Goal: Feedback & Contribution: Submit feedback/report problem

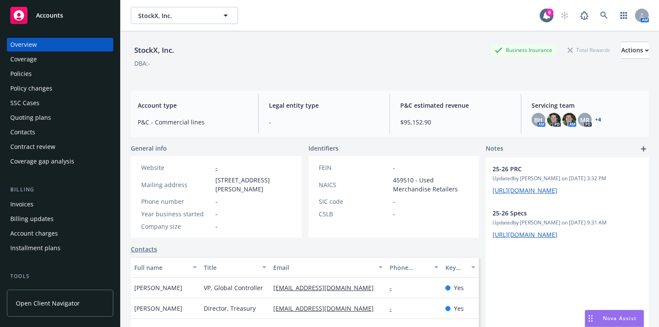
click at [287, 47] on div "StockX, Inc. Business Insurance Total Rewards Actions" at bounding box center [390, 50] width 518 height 17
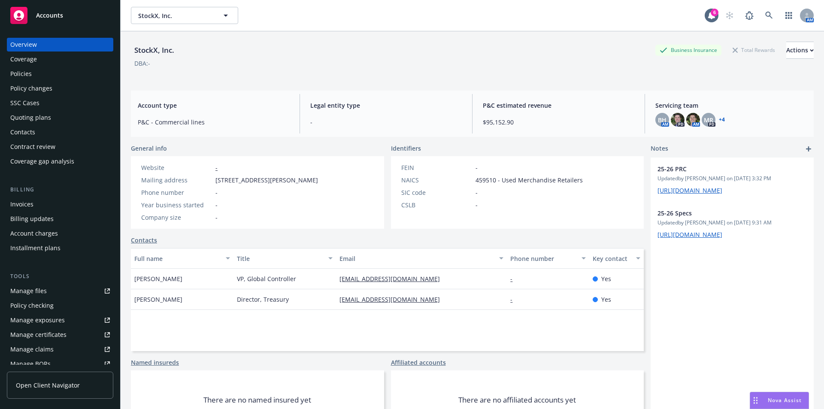
click at [326, 72] on div "StockX, Inc. Business Insurance Total Rewards Actions DBA: -" at bounding box center [472, 59] width 683 height 35
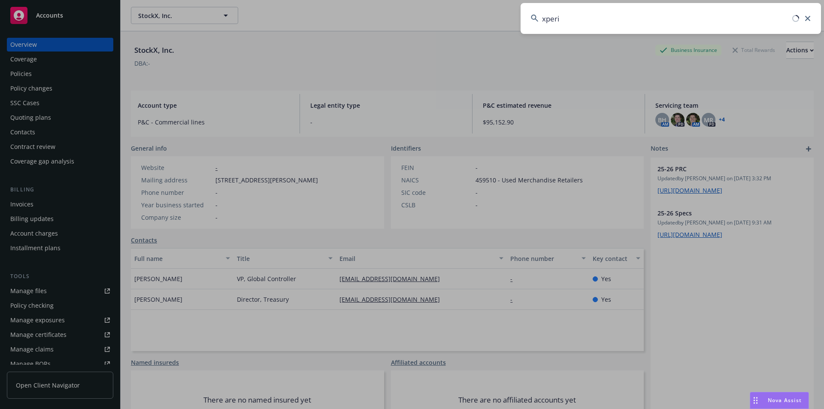
type input "xperi"
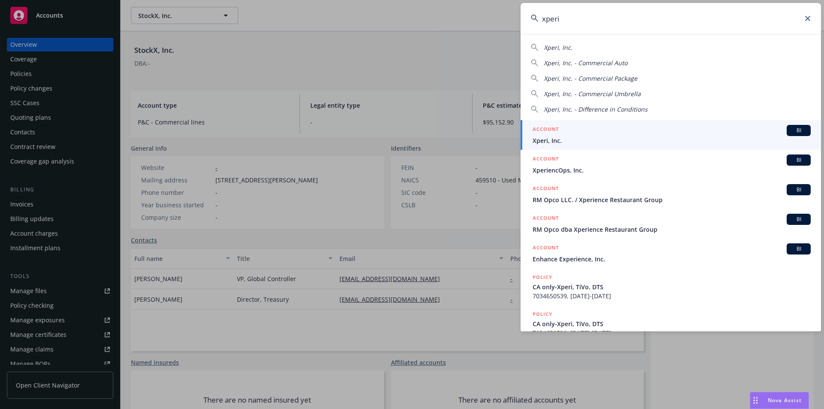
click at [659, 133] on div "BI" at bounding box center [799, 130] width 24 height 11
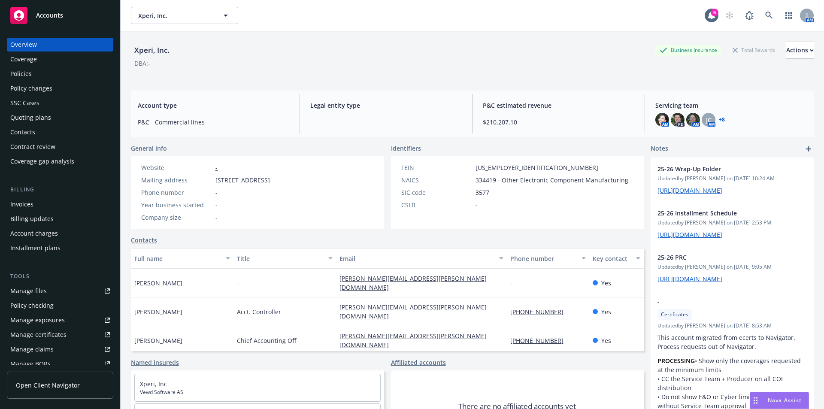
click at [27, 78] on div "Policies" at bounding box center [20, 74] width 21 height 14
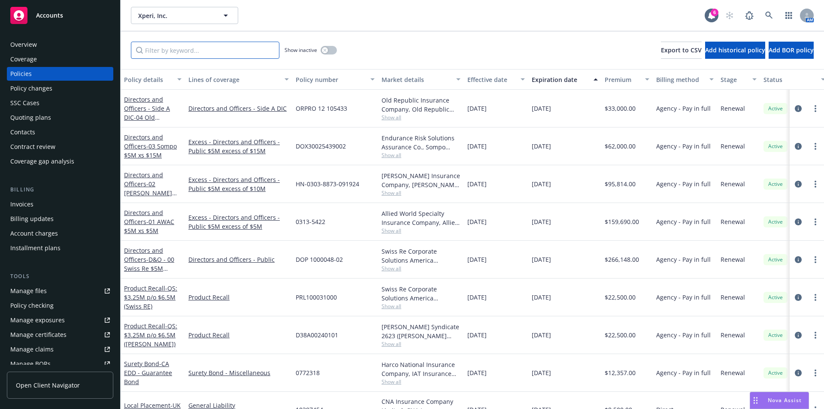
click at [213, 53] on input "Filter by keyword..." at bounding box center [205, 50] width 149 height 17
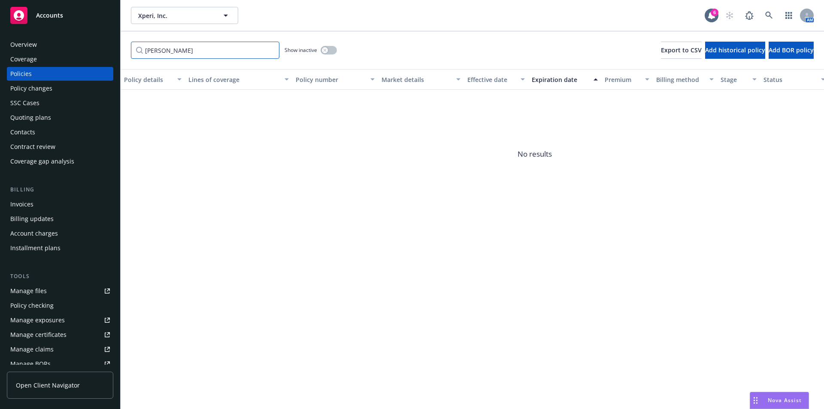
click at [158, 52] on input "sweeden" at bounding box center [205, 50] width 149 height 17
type input "sweden"
drag, startPoint x: 135, startPoint y: 52, endPoint x: 130, endPoint y: 52, distance: 5.6
click at [130, 52] on div "sweden Show inactive Export to CSV Add historical policy Add BOR policy" at bounding box center [473, 50] width 704 height 38
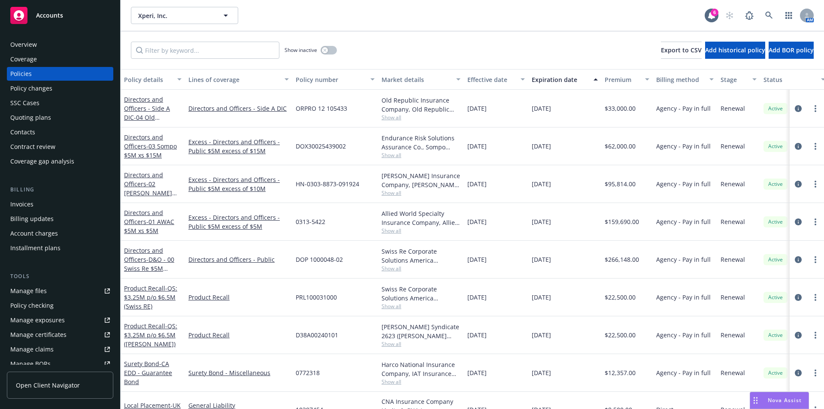
click at [31, 290] on div "Manage files" at bounding box center [28, 291] width 36 height 14
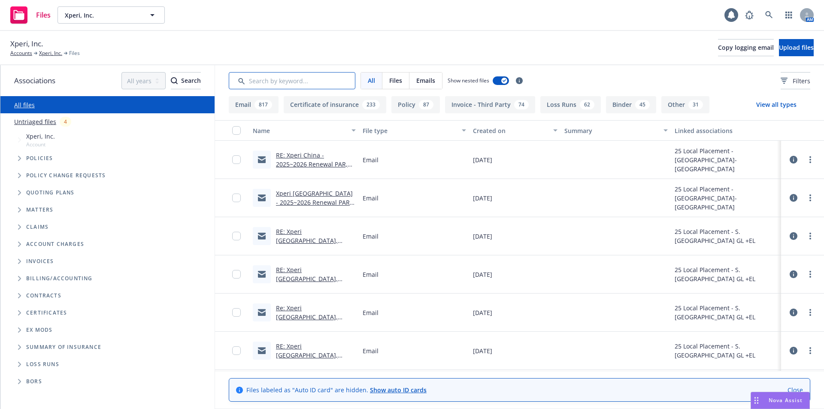
click at [284, 82] on input "Search by keyword..." at bounding box center [292, 80] width 127 height 17
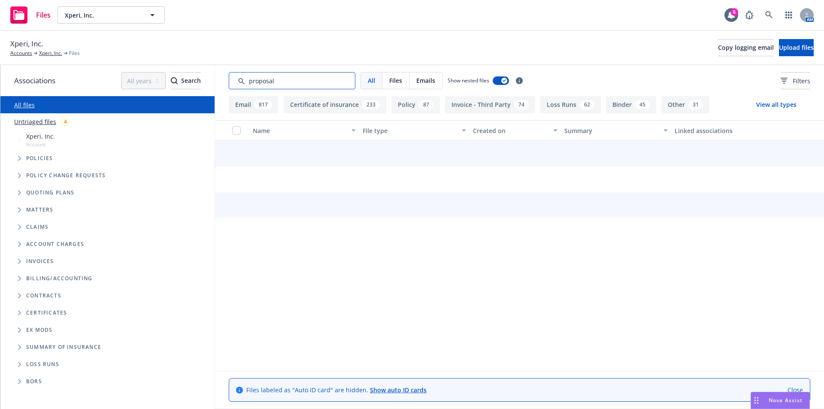
type input "proposal"
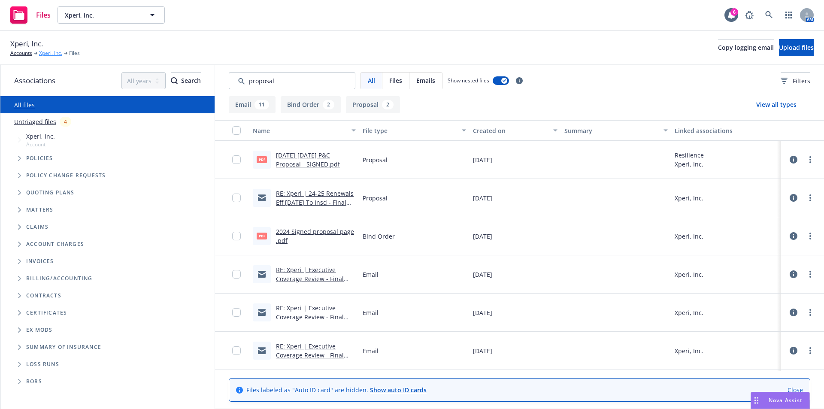
click at [40, 55] on link "Xperi, Inc." at bounding box center [50, 53] width 23 height 8
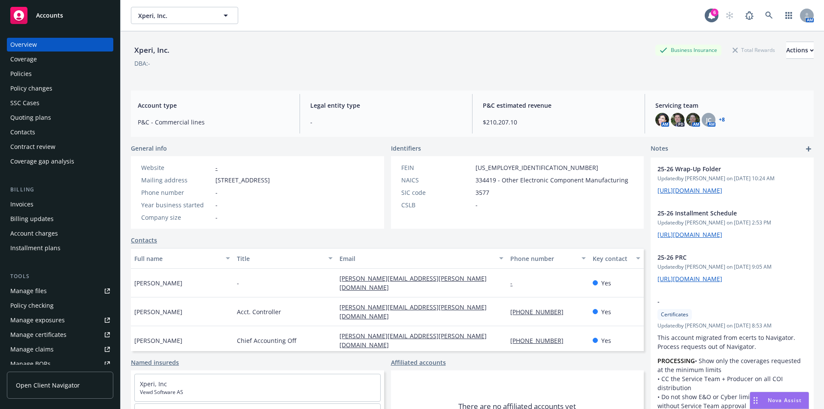
click at [27, 72] on div "Policies" at bounding box center [20, 74] width 21 height 14
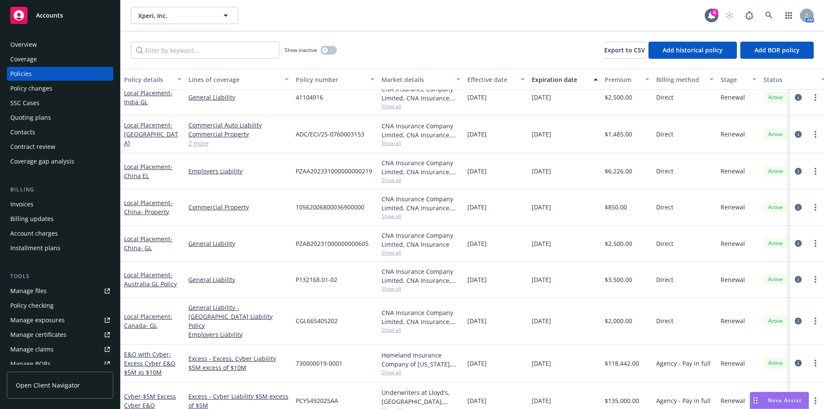
scroll to position [701, 0]
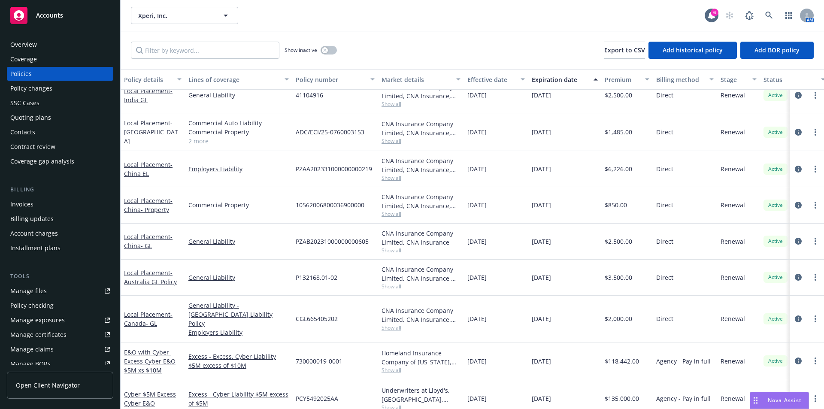
click at [35, 291] on div "Manage files" at bounding box center [28, 291] width 36 height 14
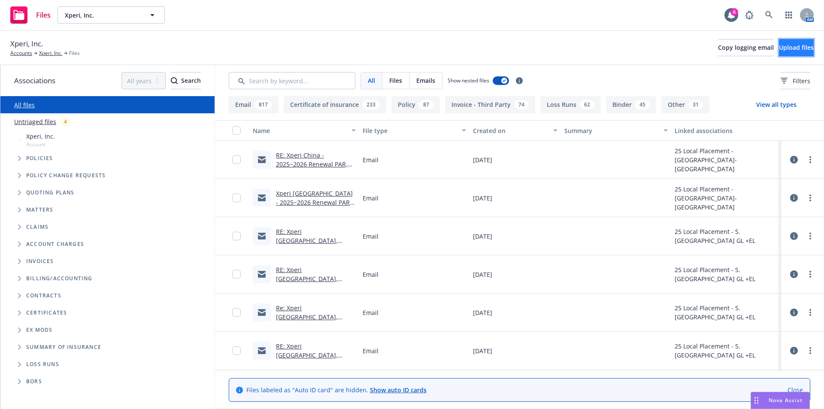
click at [784, 49] on span "Upload files" at bounding box center [796, 47] width 35 height 8
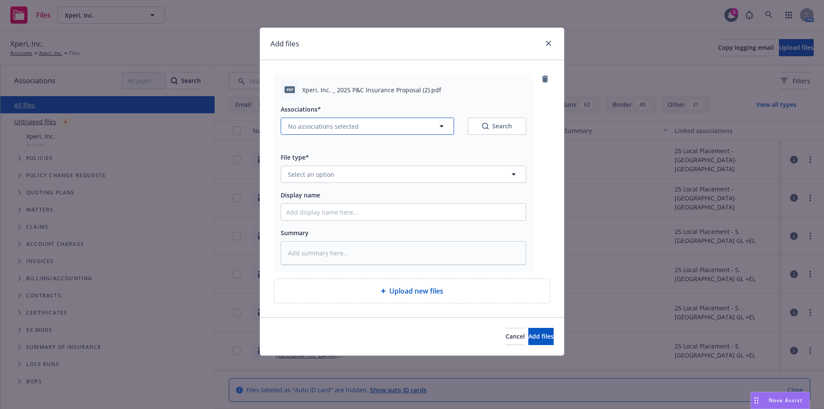
click at [334, 126] on span "No associations selected" at bounding box center [323, 126] width 71 height 9
type textarea "x"
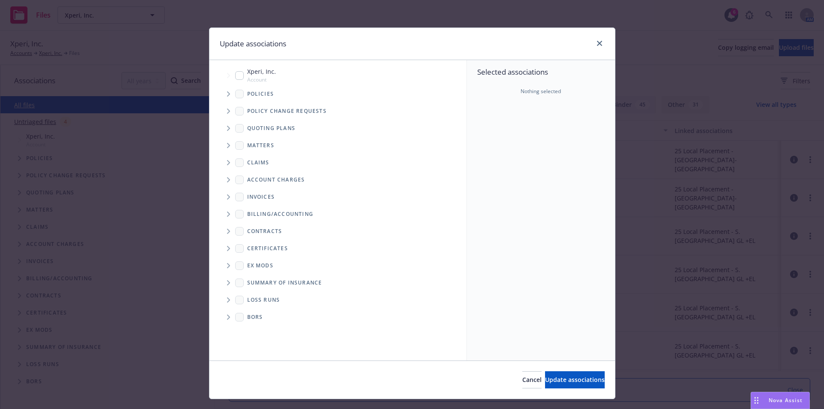
click at [236, 76] on input "Tree Example" at bounding box center [239, 75] width 9 height 9
checkbox input "true"
click at [549, 378] on span "Update associations" at bounding box center [575, 380] width 60 height 8
type textarea "x"
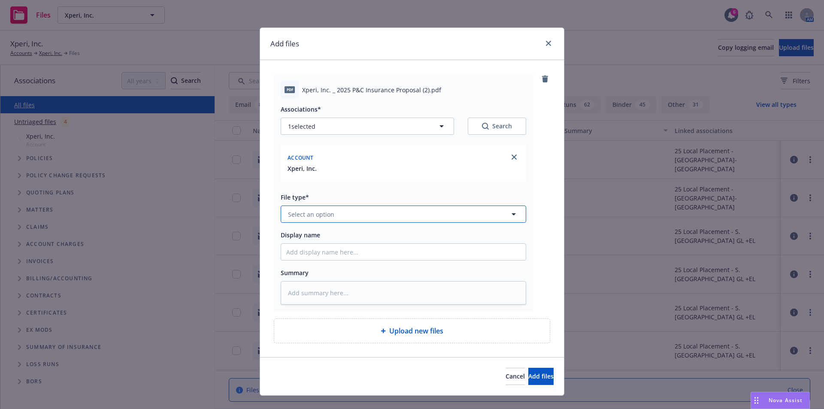
click at [319, 212] on span "Select an option" at bounding box center [311, 214] width 46 height 9
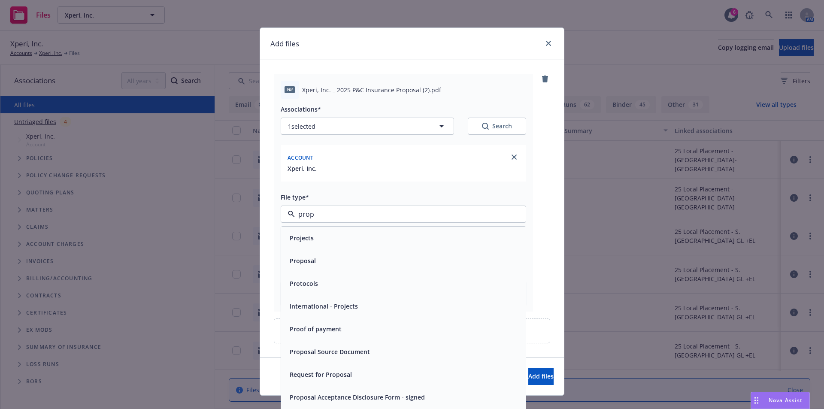
type input "propo"
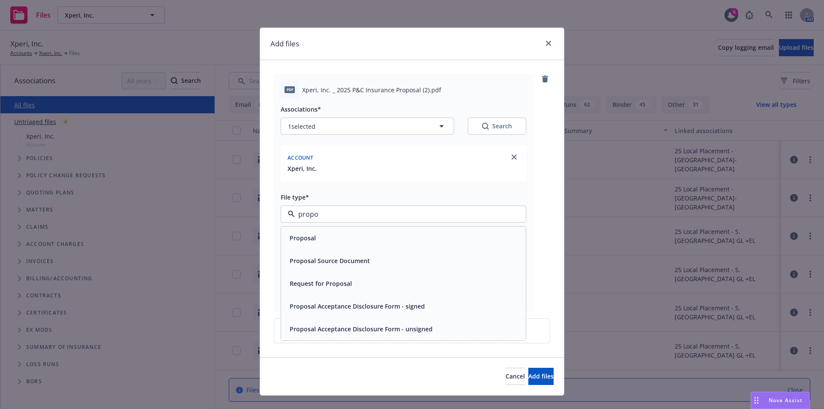
click at [322, 242] on div "Proposal" at bounding box center [403, 238] width 234 height 12
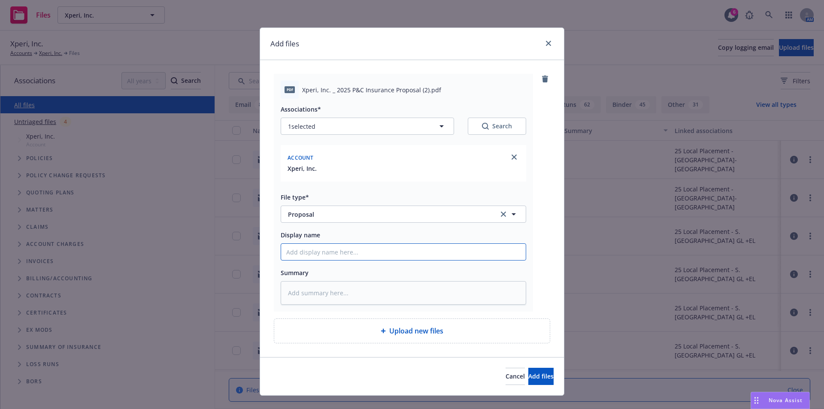
click at [308, 257] on input "Display name" at bounding box center [403, 252] width 245 height 16
type textarea "x"
type input "2"
type textarea "x"
type input "25"
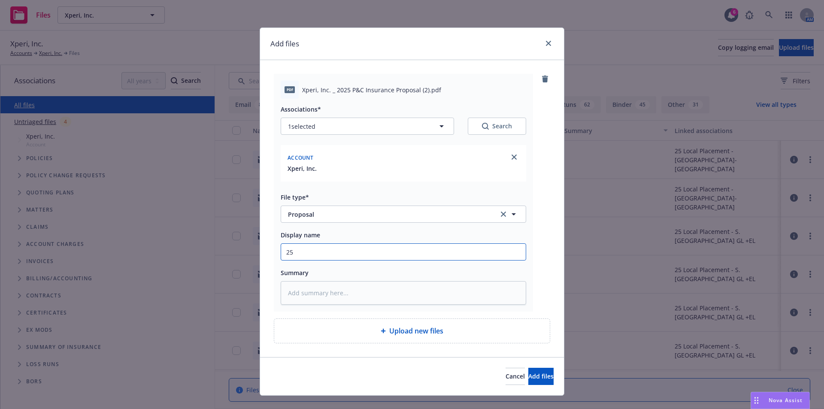
type textarea "x"
type input "25-"
type textarea "x"
type input "25-2"
type textarea "x"
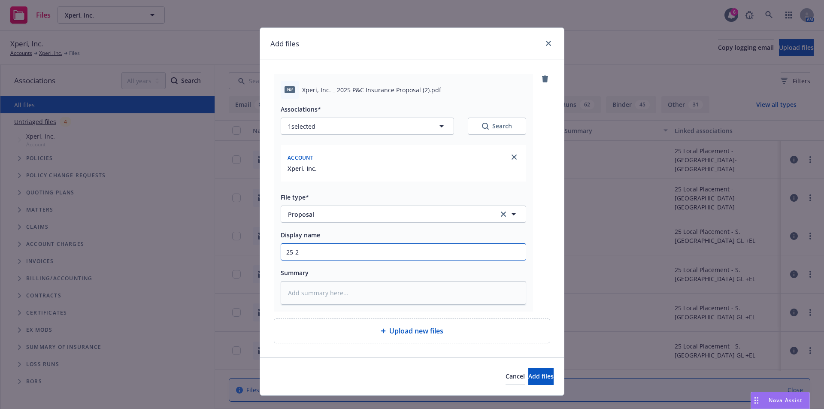
type input "25-26"
type textarea "x"
type input "25-26"
type textarea "x"
type input "25-26 P"
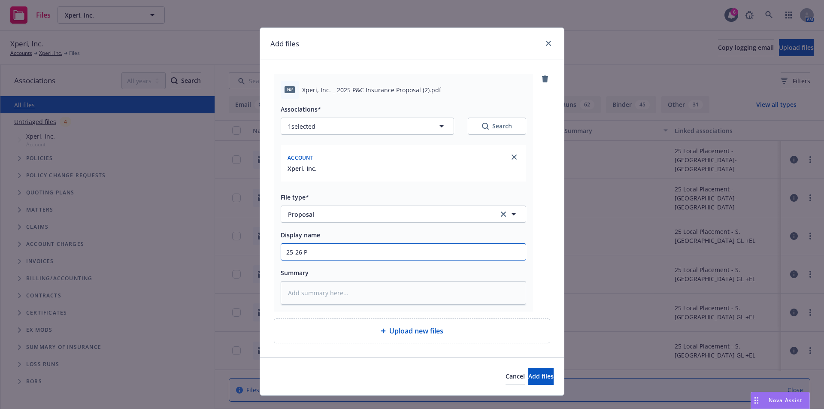
type textarea "x"
type input "25-26 P&"
type textarea "x"
type input "25-26 P&C"
type textarea "x"
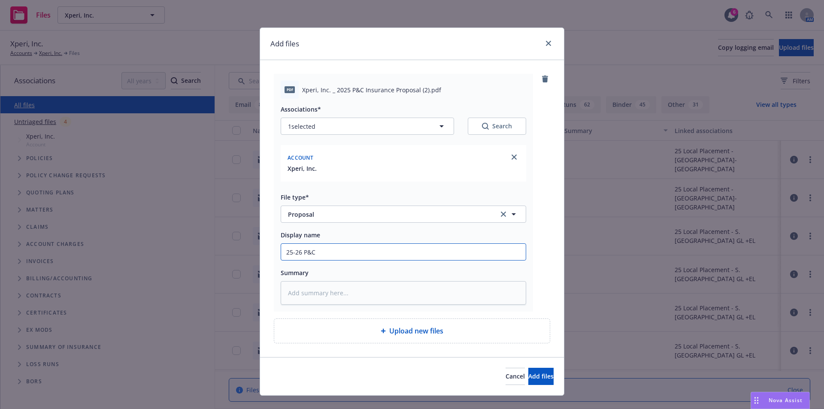
type input "25-26 P&C"
type textarea "x"
type input "25-26 P&C P"
type textarea "x"
type input "25-26 P&C Pro"
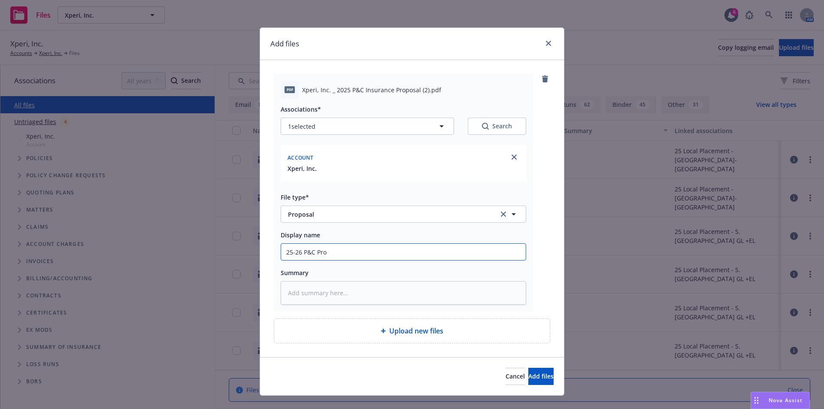
type textarea "x"
type input "25-26 P&C Prop"
type textarea "x"
type input "25-26 P&C Propo"
type textarea "x"
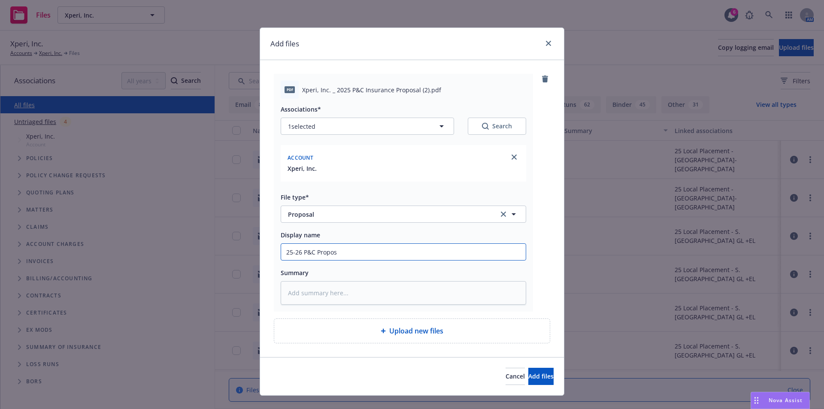
type input "25-26 P&C Proposa"
type textarea "x"
type input "25-26 P&C Proposal"
type textarea "x"
type input "25-26 P&C Proposal"
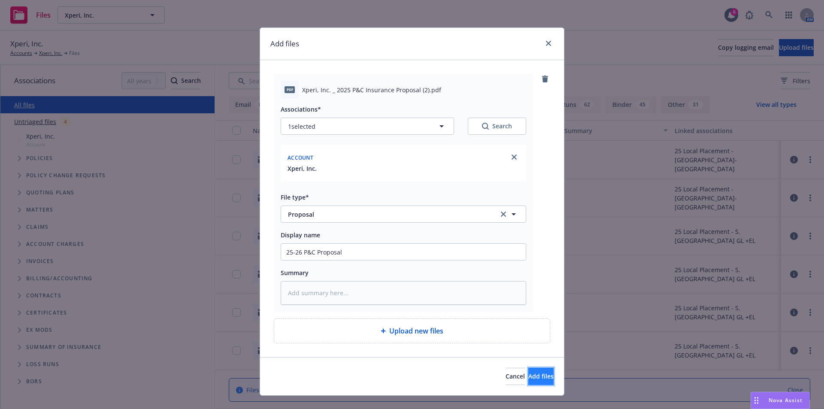
click at [528, 373] on span "Add files" at bounding box center [540, 376] width 25 height 8
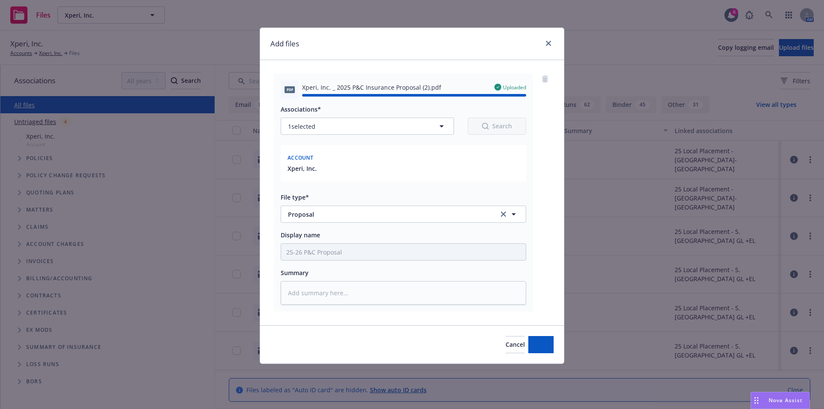
type textarea "x"
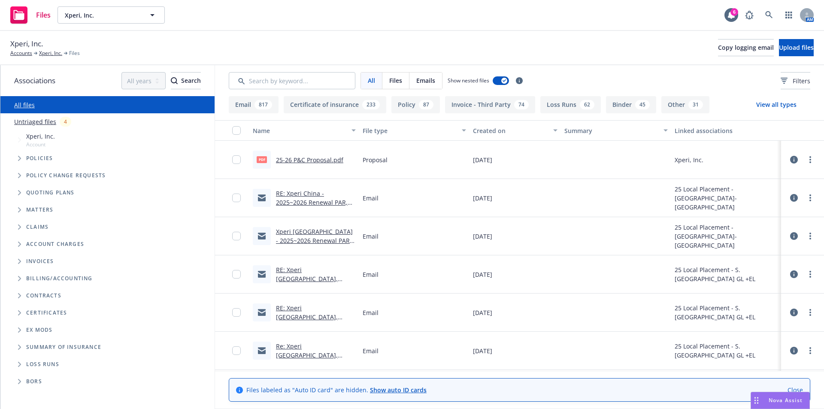
click at [532, 44] on div "Xperi, Inc. Accounts Xperi, Inc. Files Copy logging email Upload files" at bounding box center [412, 47] width 804 height 19
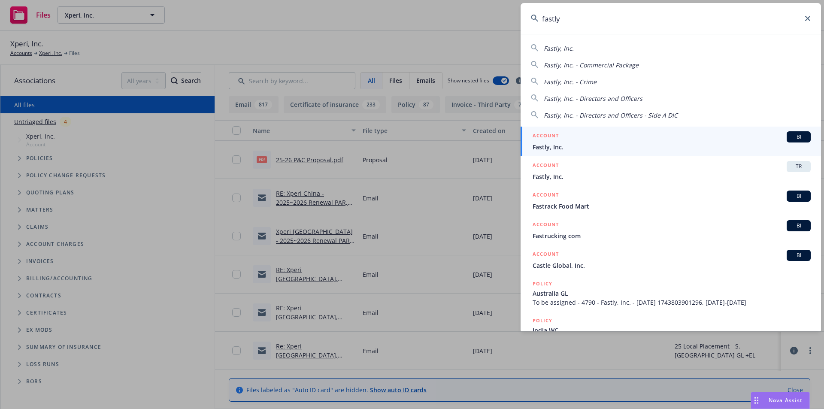
type input "fastly"
click at [795, 137] on span "BI" at bounding box center [798, 137] width 17 height 8
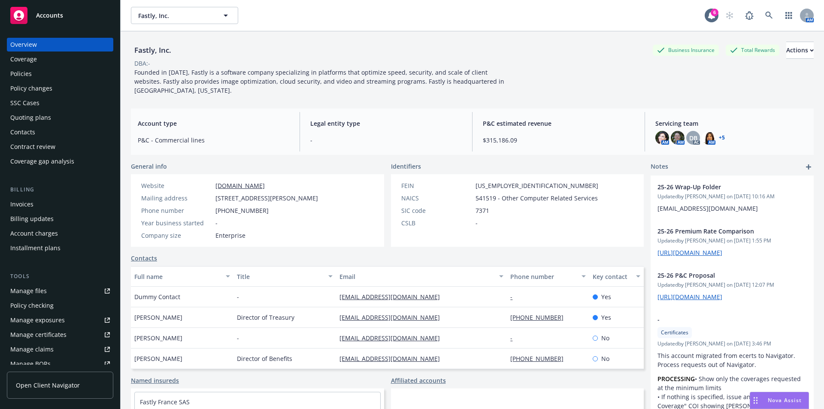
click at [33, 294] on div "Manage files" at bounding box center [28, 291] width 36 height 14
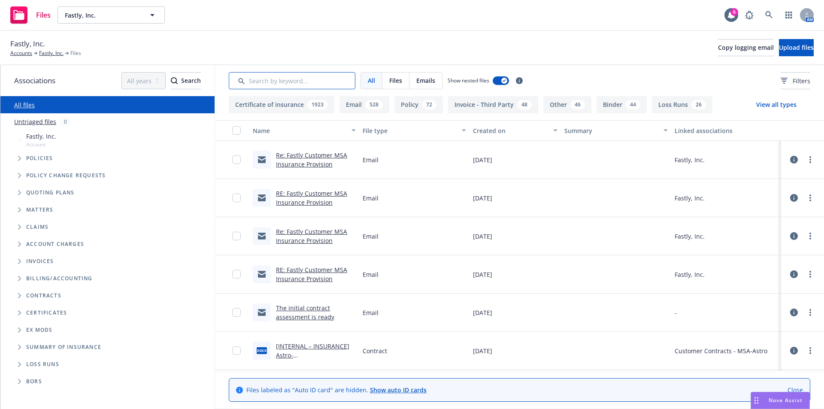
click at [259, 86] on input "Search by keyword..." at bounding box center [292, 80] width 127 height 17
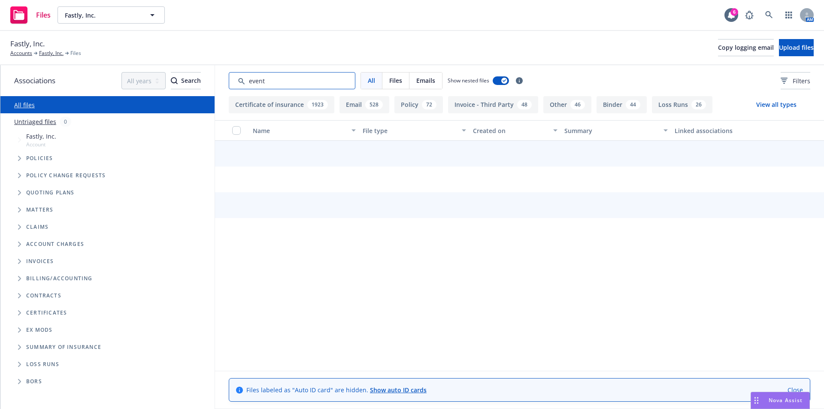
type input "event"
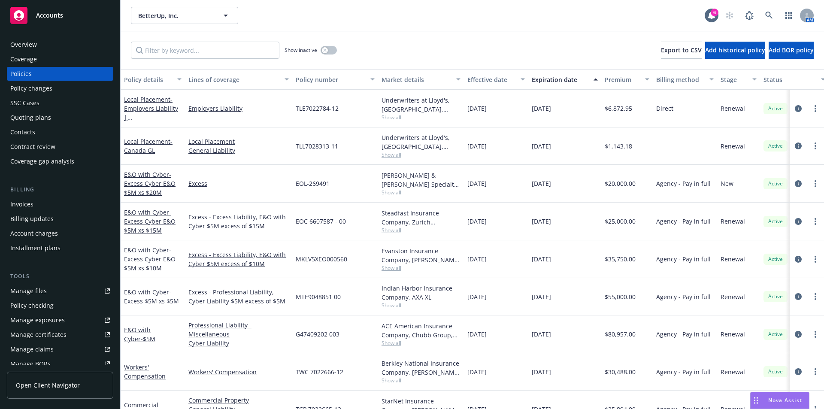
click at [415, 43] on div "Show inactive Export to CSV Add historical policy Add BOR policy" at bounding box center [473, 50] width 704 height 38
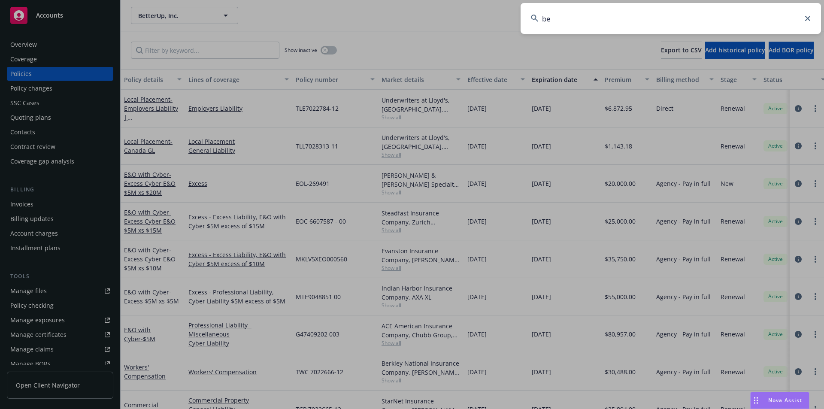
type input "bet"
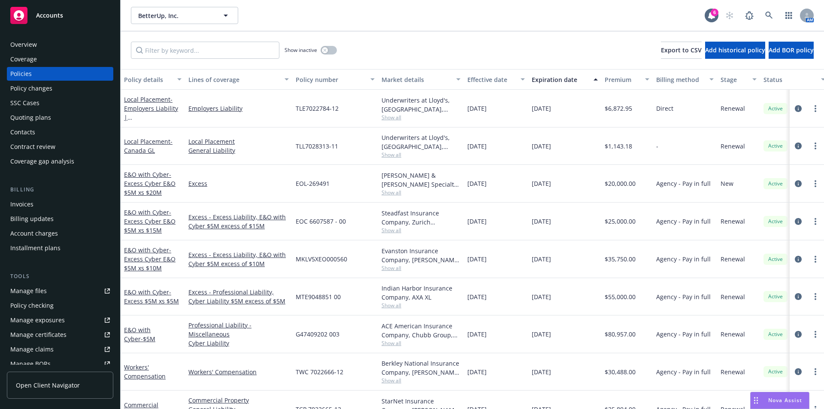
click at [34, 149] on div "Contract review" at bounding box center [32, 147] width 45 height 14
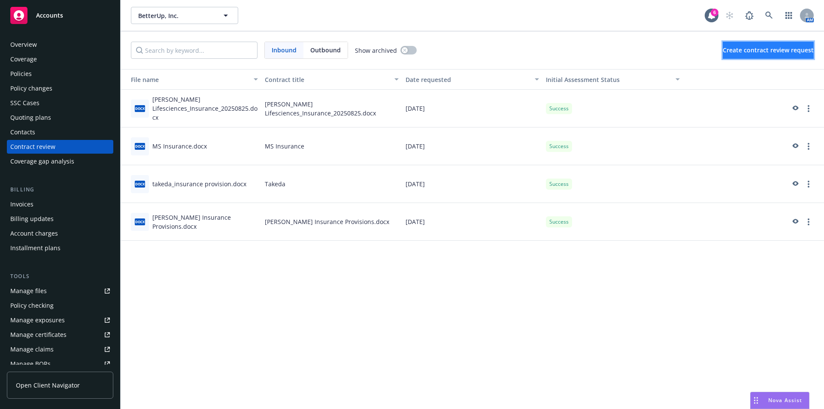
click at [735, 53] on span "Create contract review request" at bounding box center [768, 50] width 91 height 8
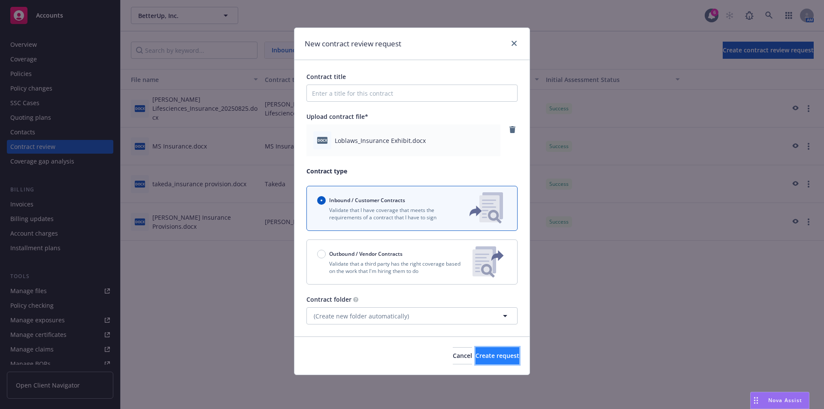
click at [492, 350] on button "Create request" at bounding box center [498, 355] width 44 height 17
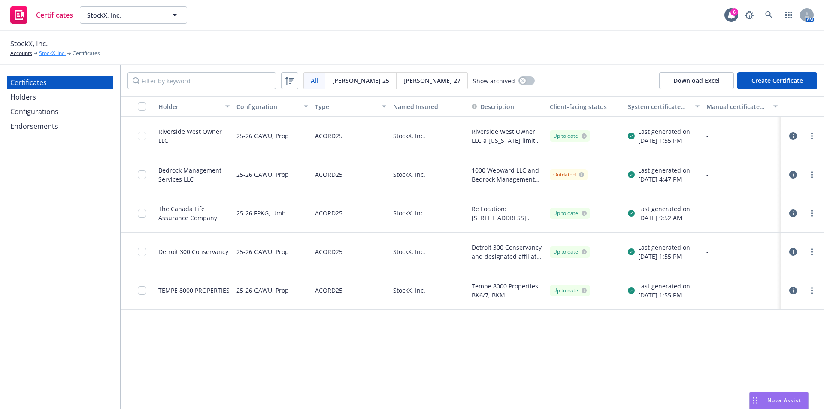
click at [55, 51] on link "StockX, Inc." at bounding box center [52, 53] width 27 height 8
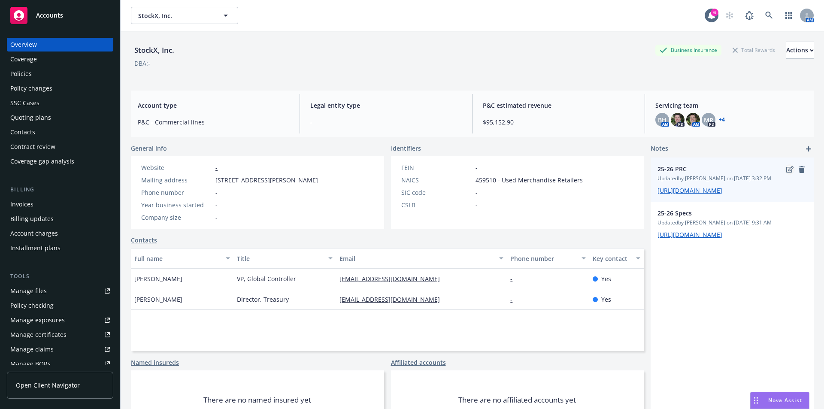
click at [786, 172] on icon "edit" at bounding box center [789, 169] width 7 height 7
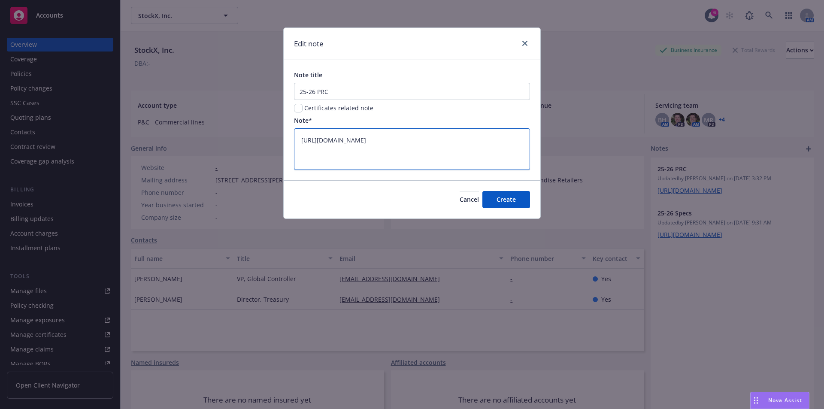
drag, startPoint x: 450, startPoint y: 159, endPoint x: 240, endPoint y: 124, distance: 213.3
click at [241, 124] on div "Edit note Note title 25-26 PRC Certificates related note Note* [URL][DOMAIN_NAM…" at bounding box center [412, 204] width 824 height 409
paste textarea "yamato_seki_newfront_com/EajqNudxyN1MlqszS72mn3UBy0_P6ju7_Q2XWC_NTU7rig?e=UpuQkI"
type textarea "x"
type textarea "[URL][DOMAIN_NAME]"
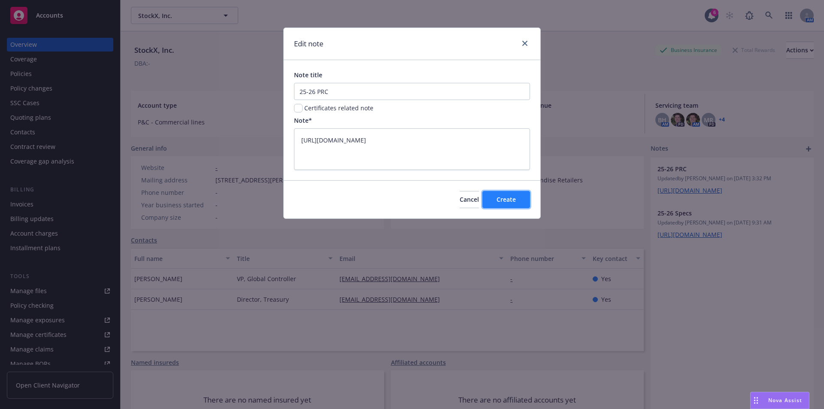
click at [510, 194] on button "Create" at bounding box center [506, 199] width 48 height 17
type textarea "x"
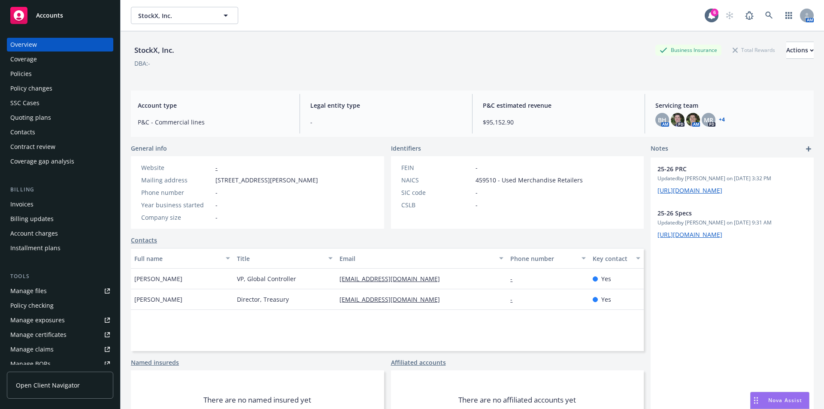
click at [600, 32] on div "StockX, Inc. Business Insurance Total Rewards Actions DBA: -" at bounding box center [472, 57] width 683 height 52
click at [754, 400] on icon "Drag to move" at bounding box center [756, 400] width 4 height 7
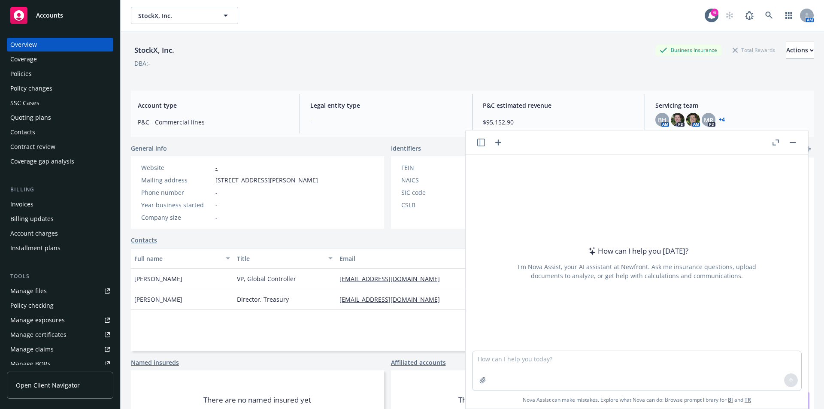
click at [478, 144] on icon "button" at bounding box center [481, 143] width 8 height 8
